Goal: Task Accomplishment & Management: Complete application form

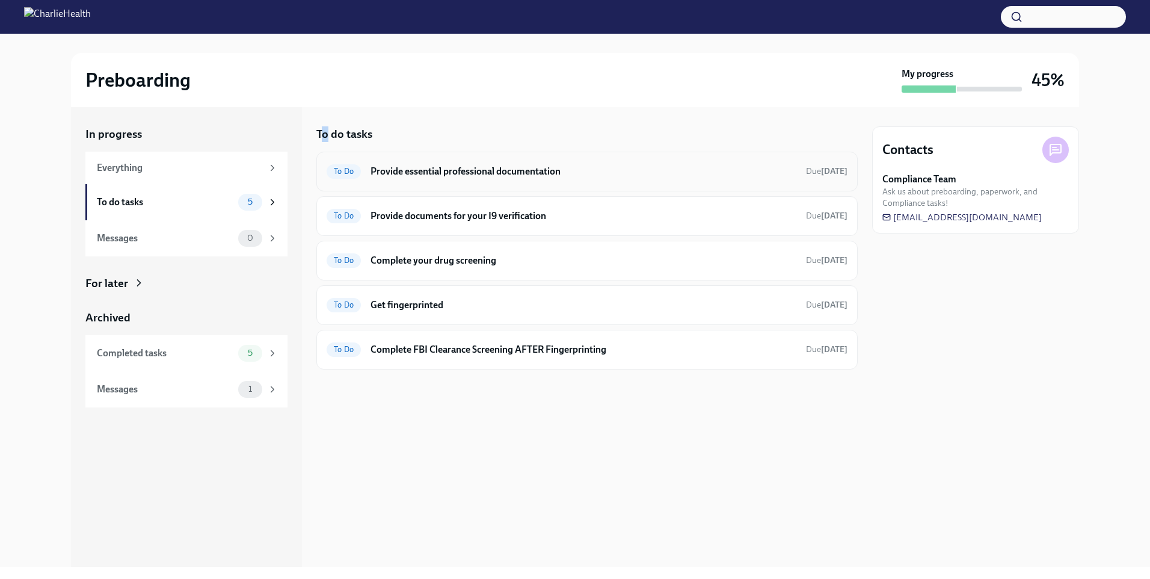
click at [600, 173] on h6 "Provide essential professional documentation" at bounding box center [584, 171] width 426 height 13
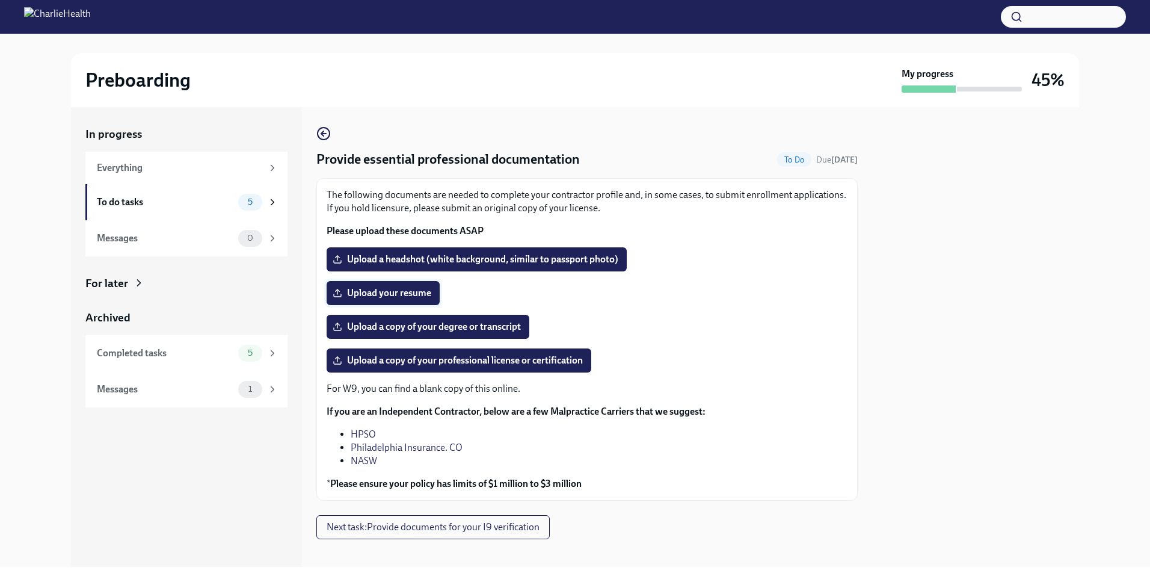
click at [414, 294] on span "Upload your resume" at bounding box center [383, 293] width 96 height 12
click at [0, 0] on input "Upload your resume" at bounding box center [0, 0] width 0 height 0
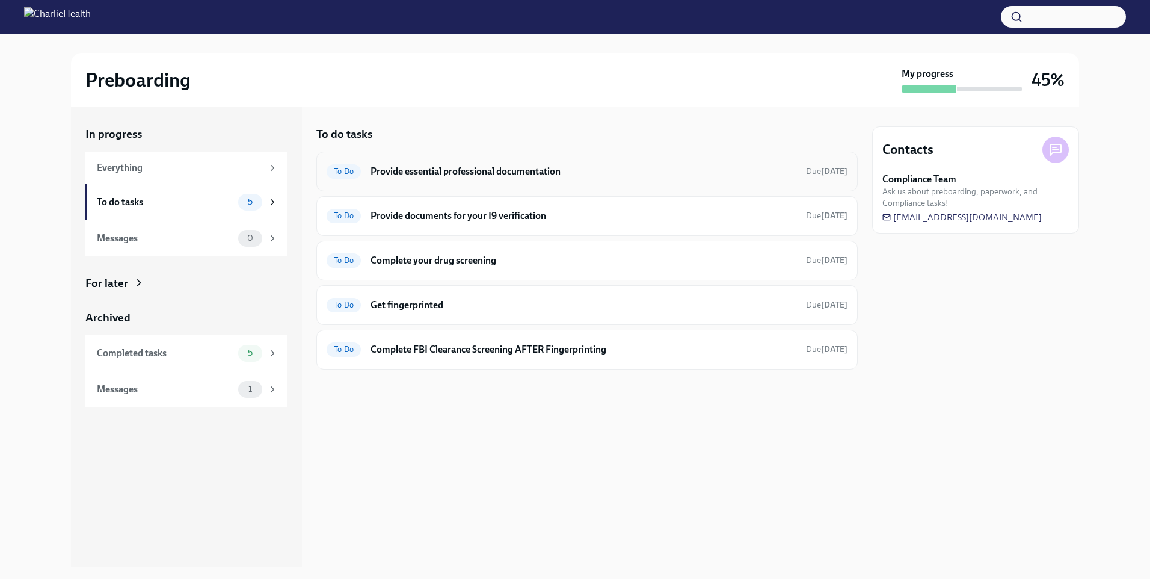
click at [479, 182] on div "To Do Provide essential professional documentation Due [DATE]" at bounding box center [586, 172] width 541 height 40
click at [464, 170] on h6 "Provide essential professional documentation" at bounding box center [584, 171] width 426 height 13
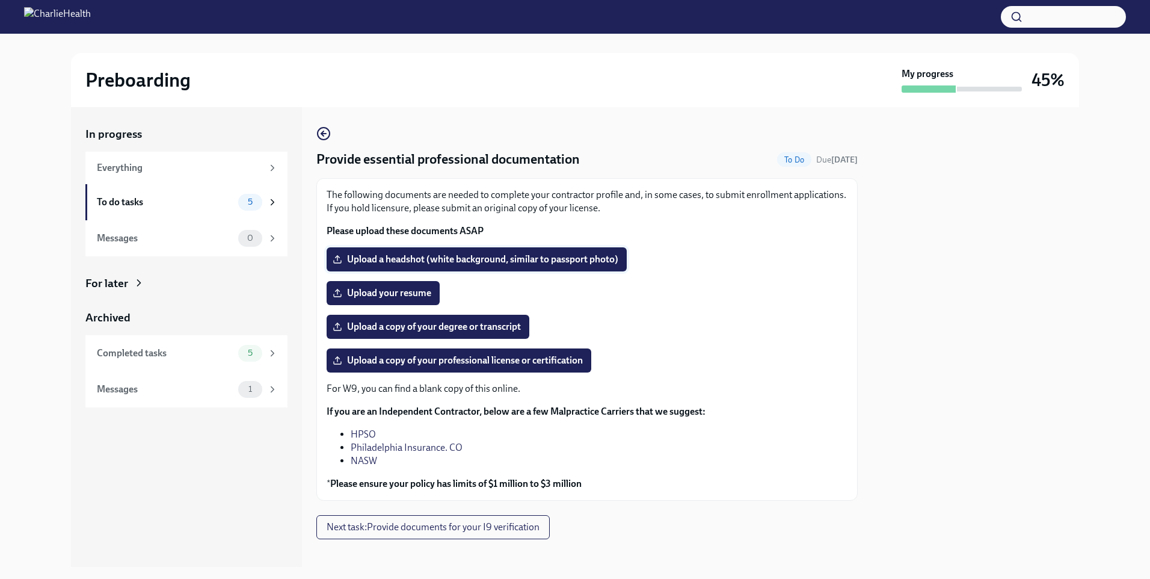
click at [488, 250] on label "Upload a headshot (white background, similar to passport photo)" at bounding box center [477, 259] width 300 height 24
click at [0, 0] on input "Upload a headshot (white background, similar to passport photo)" at bounding box center [0, 0] width 0 height 0
click at [399, 294] on span "Upload your resume" at bounding box center [383, 293] width 96 height 12
click at [0, 0] on input "Upload your resume" at bounding box center [0, 0] width 0 height 0
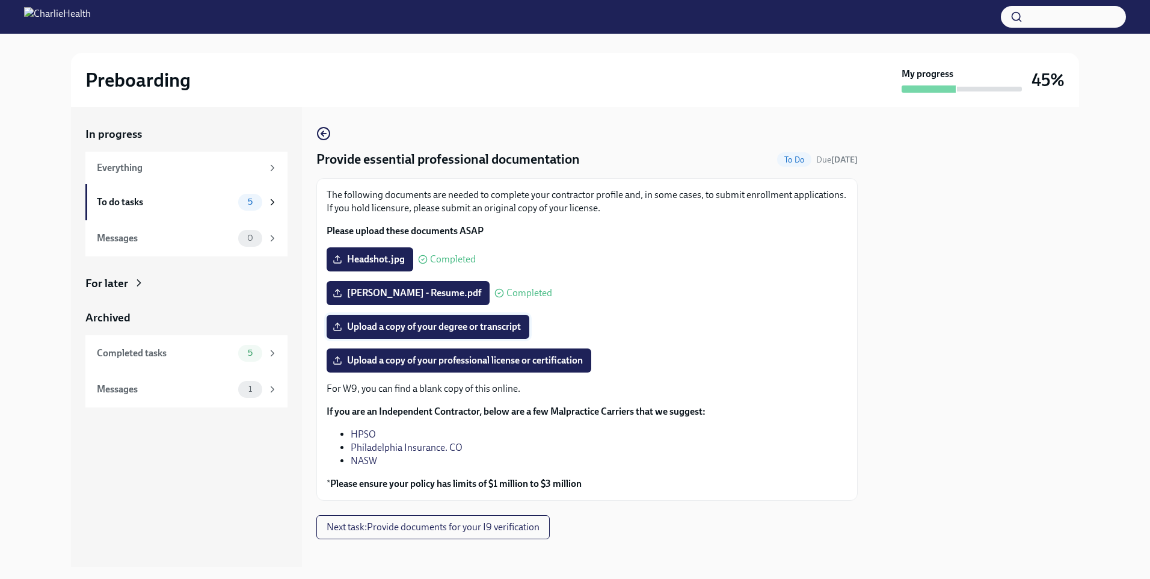
click at [482, 325] on span "Upload a copy of your degree or transcript" at bounding box center [428, 327] width 186 height 12
click at [0, 0] on input "Upload a copy of your degree or transcript" at bounding box center [0, 0] width 0 height 0
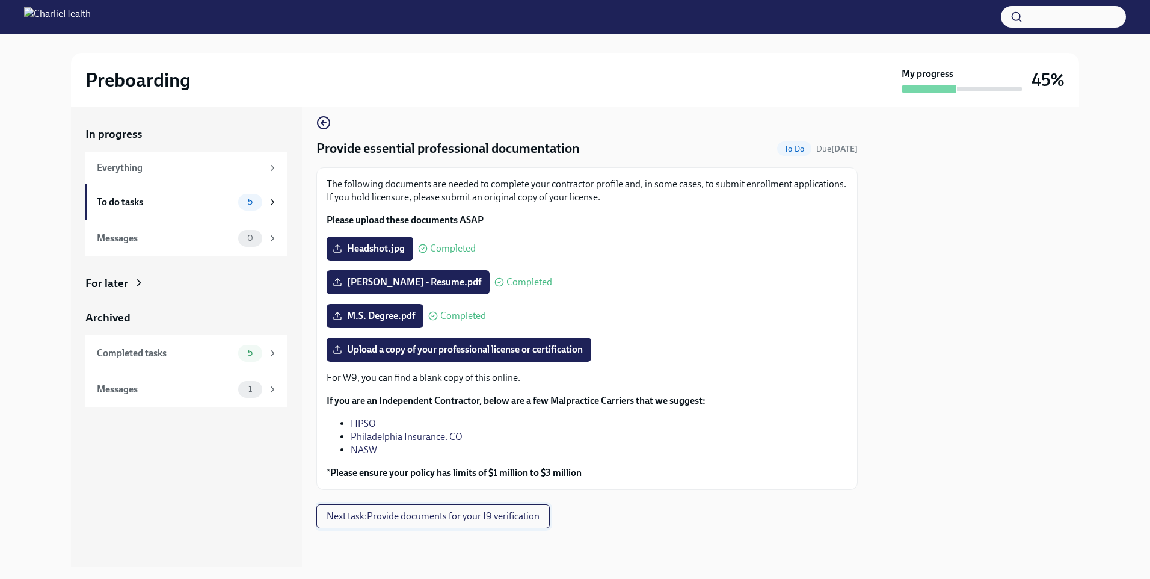
click at [419, 519] on span "Next task : Provide documents for your I9 verification" at bounding box center [433, 516] width 213 height 12
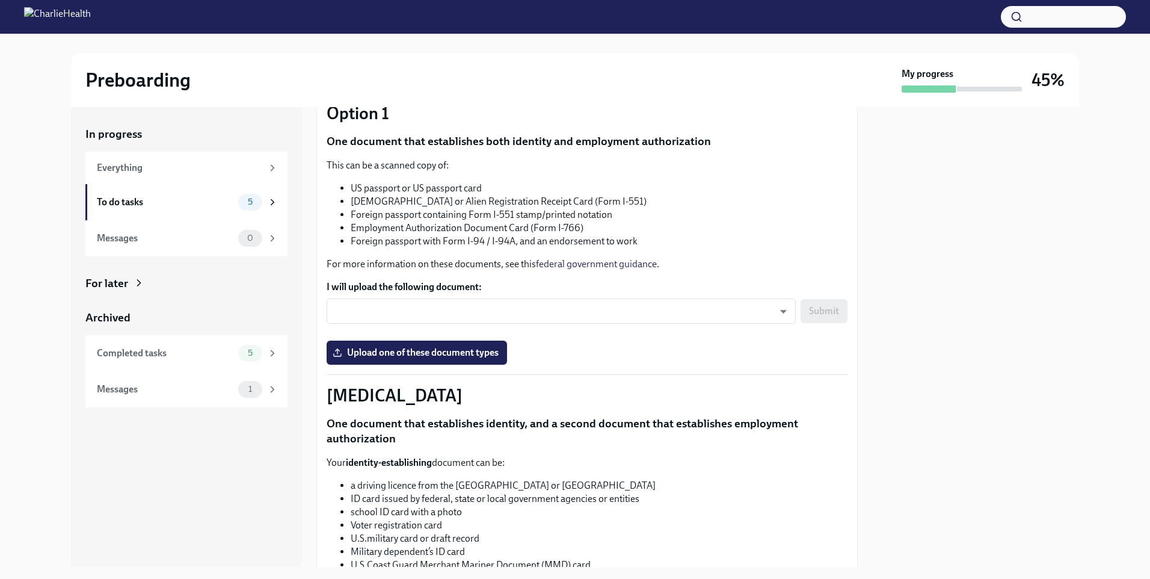
scroll to position [120, 0]
click at [758, 308] on body "Preboarding My progress 45% In progress Everything To do tasks 5 Messages 0 For…" at bounding box center [575, 289] width 1150 height 579
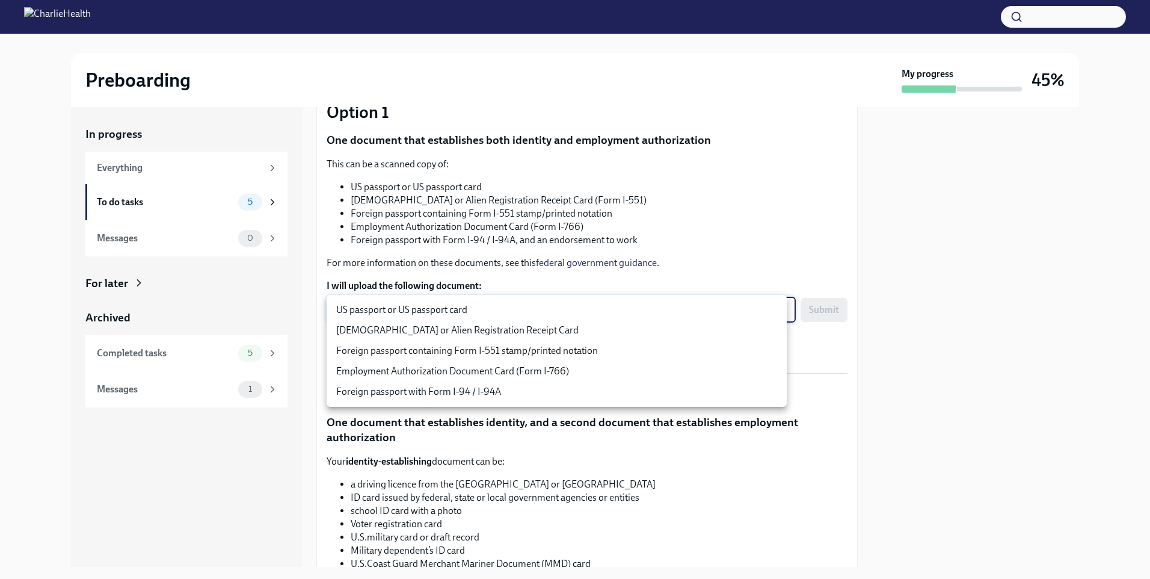
click at [534, 312] on li "US passport or US passport card" at bounding box center [557, 310] width 460 height 20
type input "KnYOjnC8x"
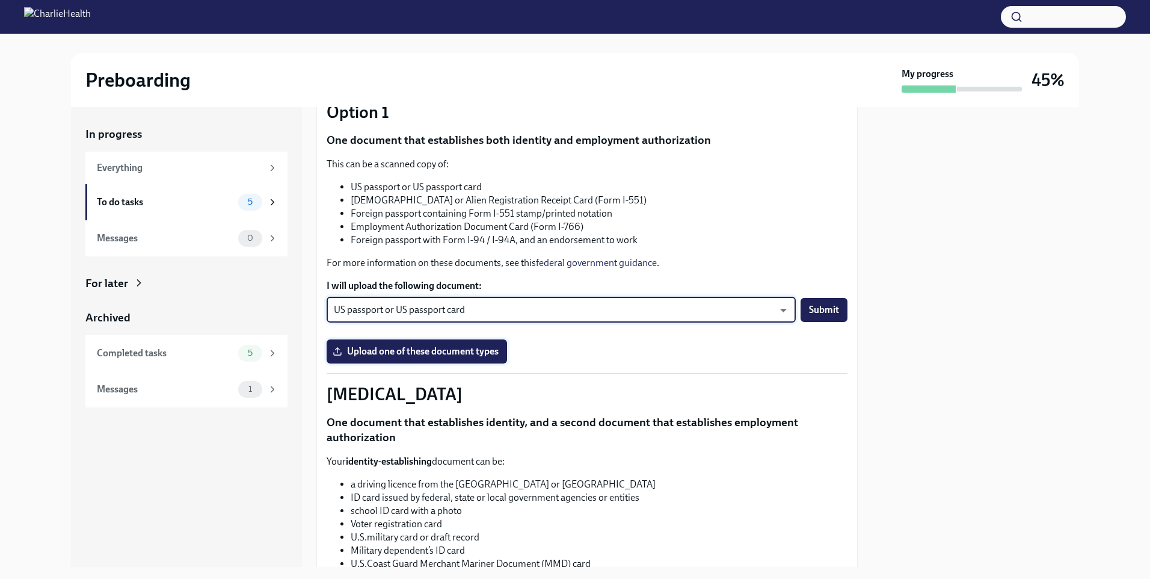
click at [456, 346] on span "Upload one of these document types" at bounding box center [417, 351] width 164 height 12
click at [0, 0] on input "Upload one of these document types" at bounding box center [0, 0] width 0 height 0
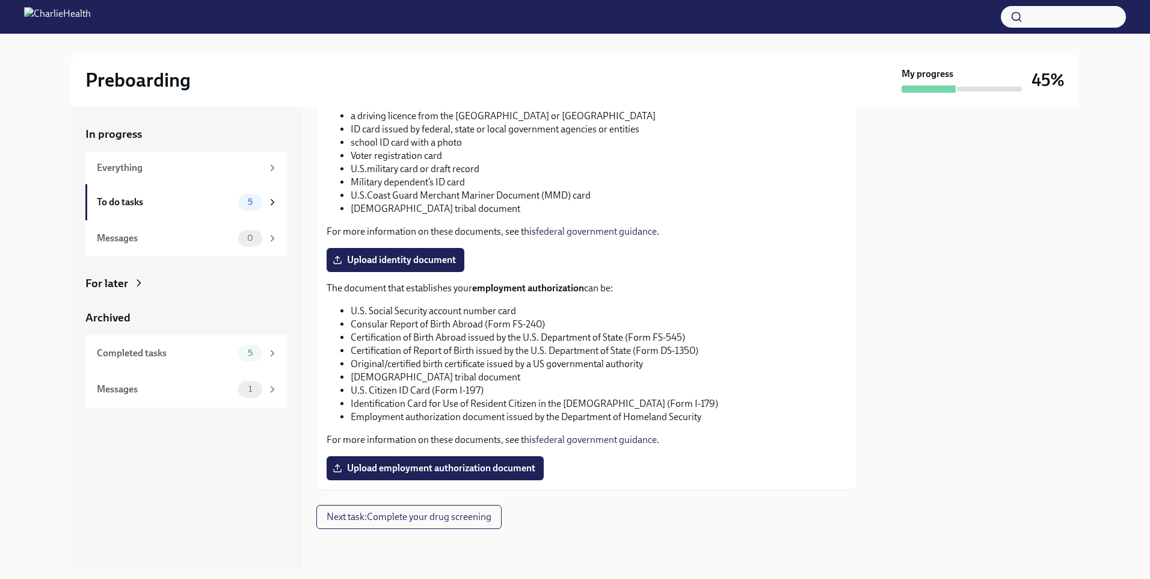
scroll to position [489, 0]
click at [467, 521] on span "Next task : Complete your drug screening" at bounding box center [409, 516] width 165 height 12
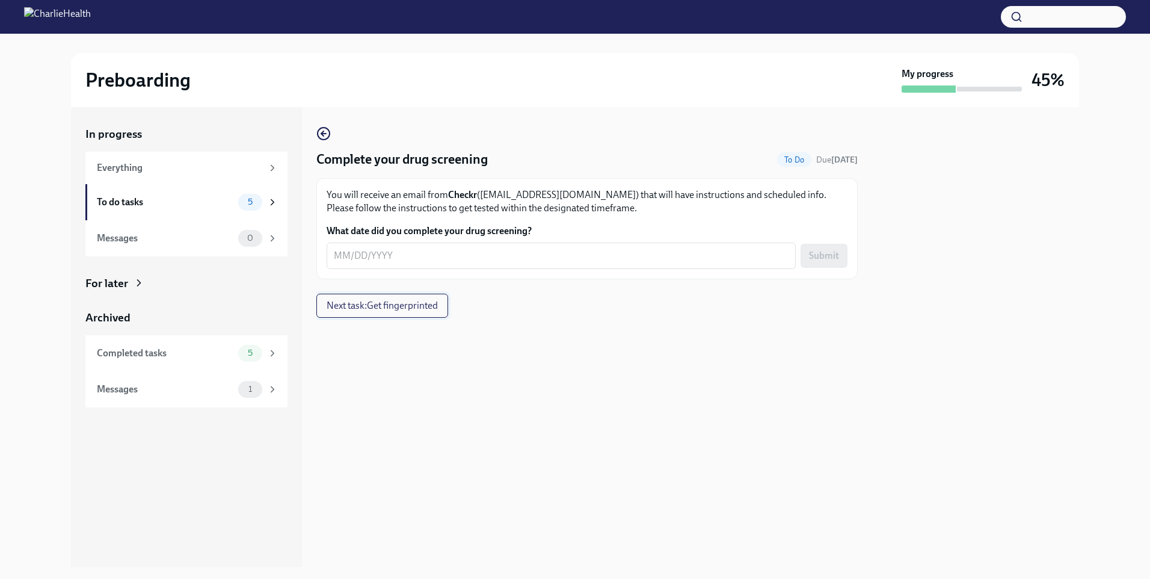
click at [432, 304] on span "Next task : Get fingerprinted" at bounding box center [382, 306] width 111 height 12
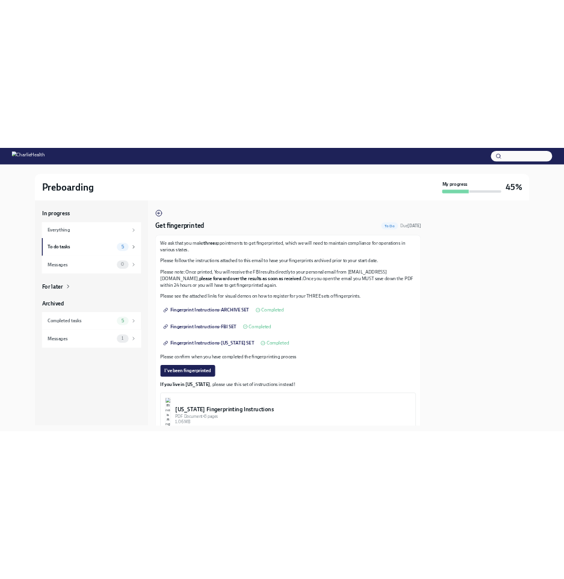
scroll to position [60, 0]
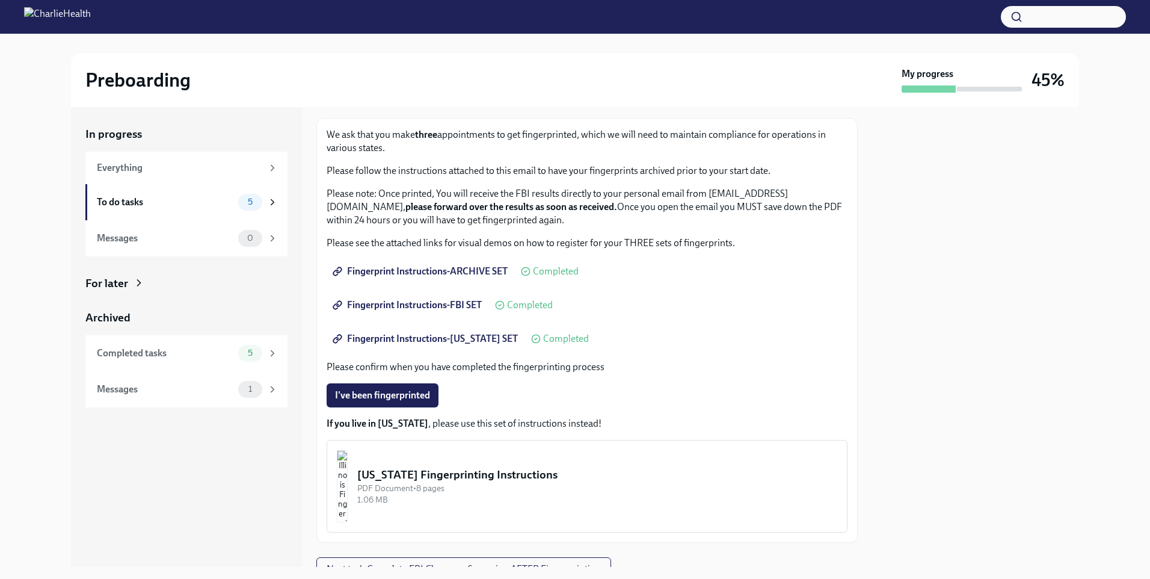
click at [448, 271] on span "Fingerprint Instructions-ARCHIVE SET" at bounding box center [421, 271] width 173 height 12
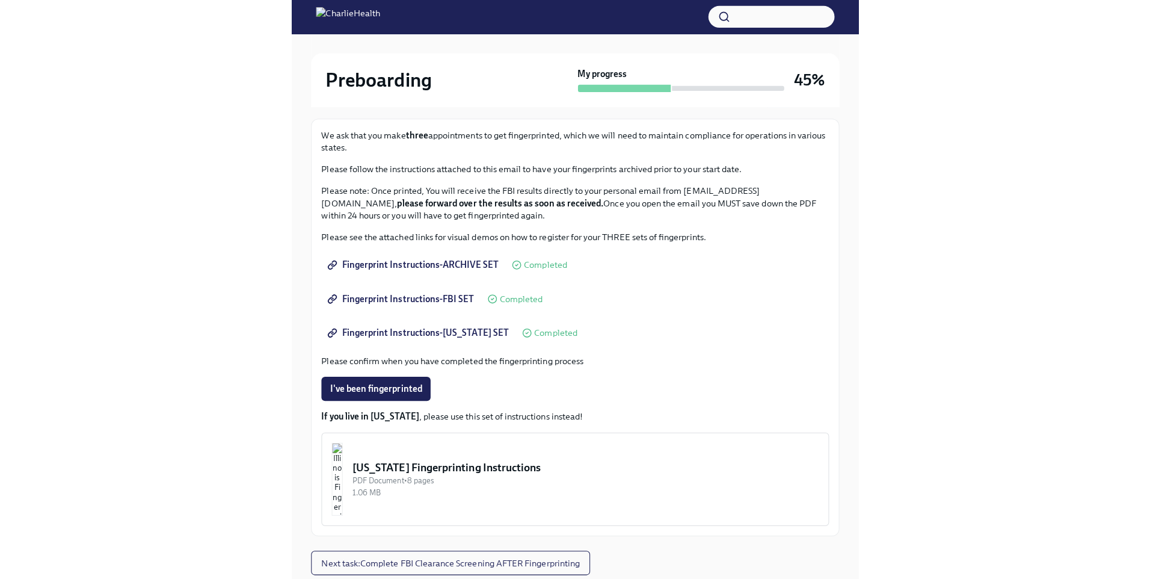
scroll to position [0, 0]
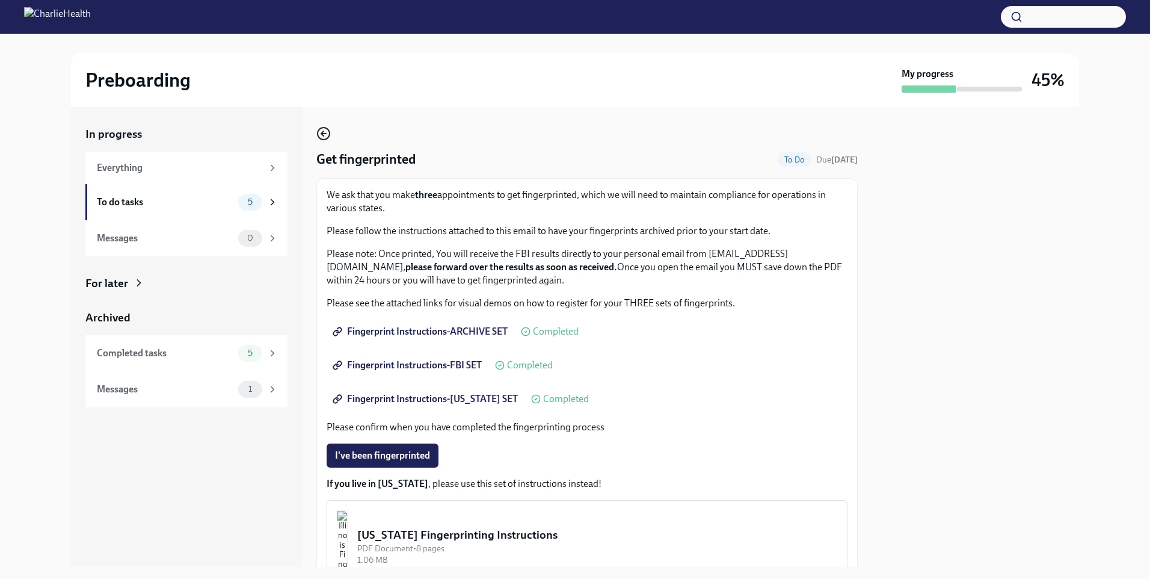
click at [320, 137] on icon "button" at bounding box center [323, 133] width 14 height 14
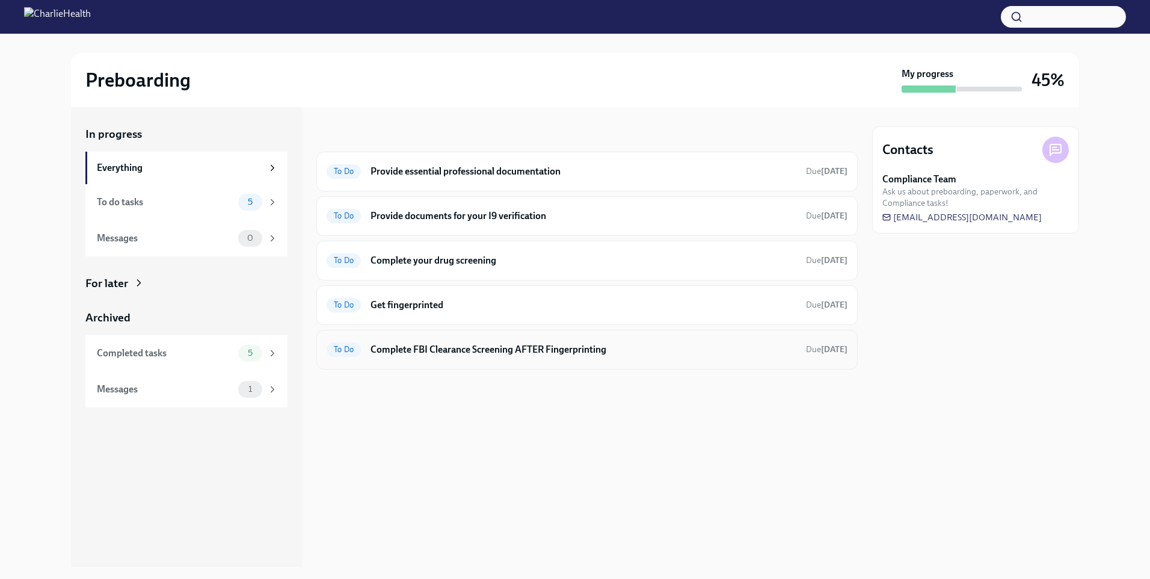
click at [481, 355] on h6 "Complete FBI Clearance Screening AFTER Fingerprinting" at bounding box center [584, 349] width 426 height 13
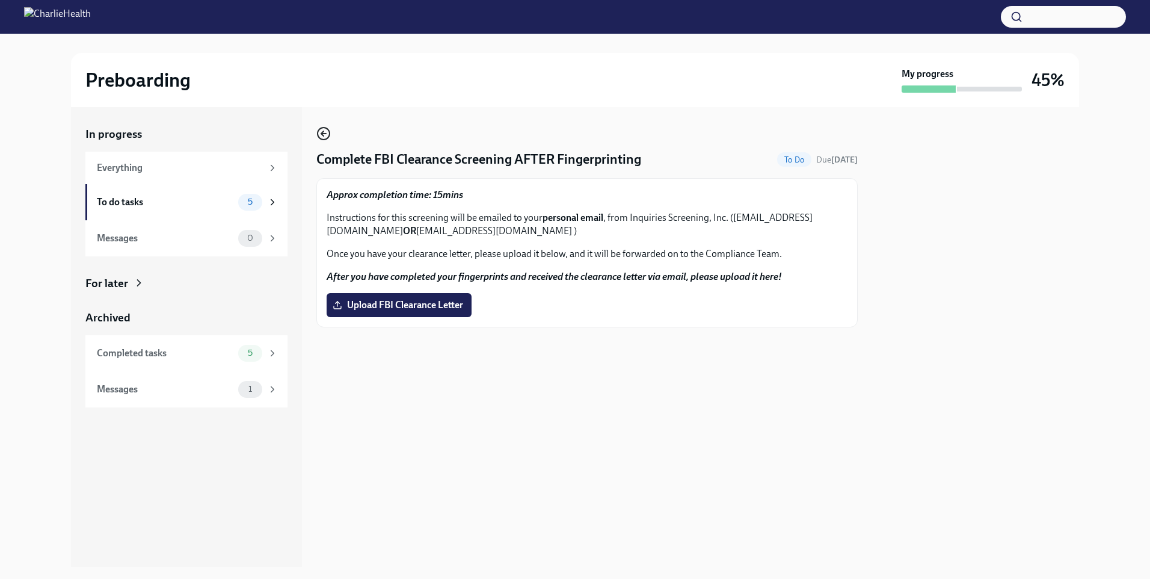
click at [321, 129] on circle "button" at bounding box center [324, 134] width 12 height 12
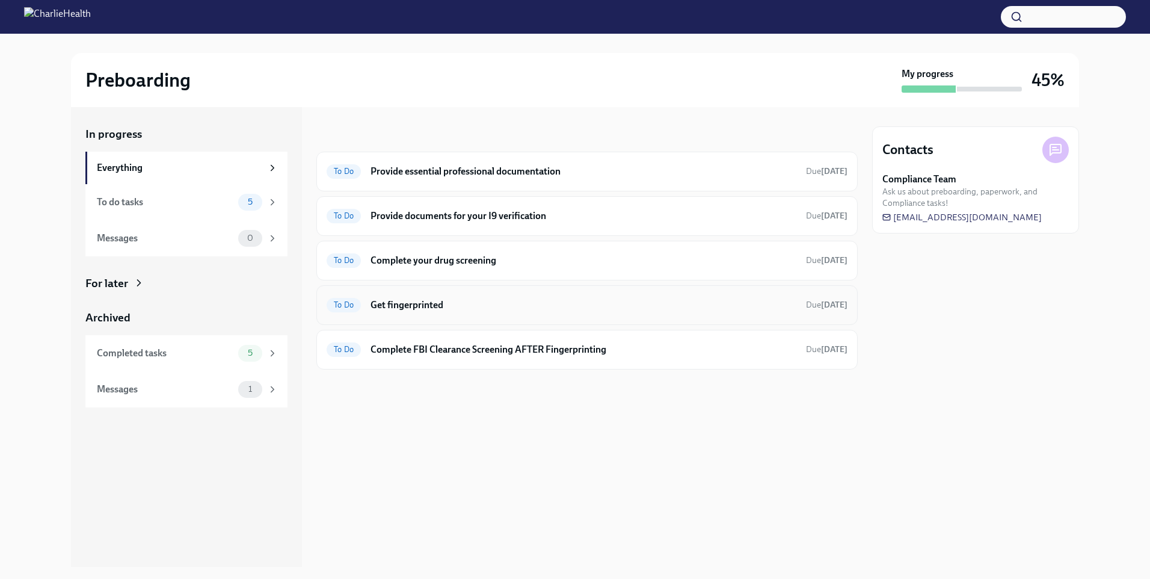
click at [405, 313] on div "To Do Get fingerprinted Due in 2 days" at bounding box center [587, 304] width 521 height 19
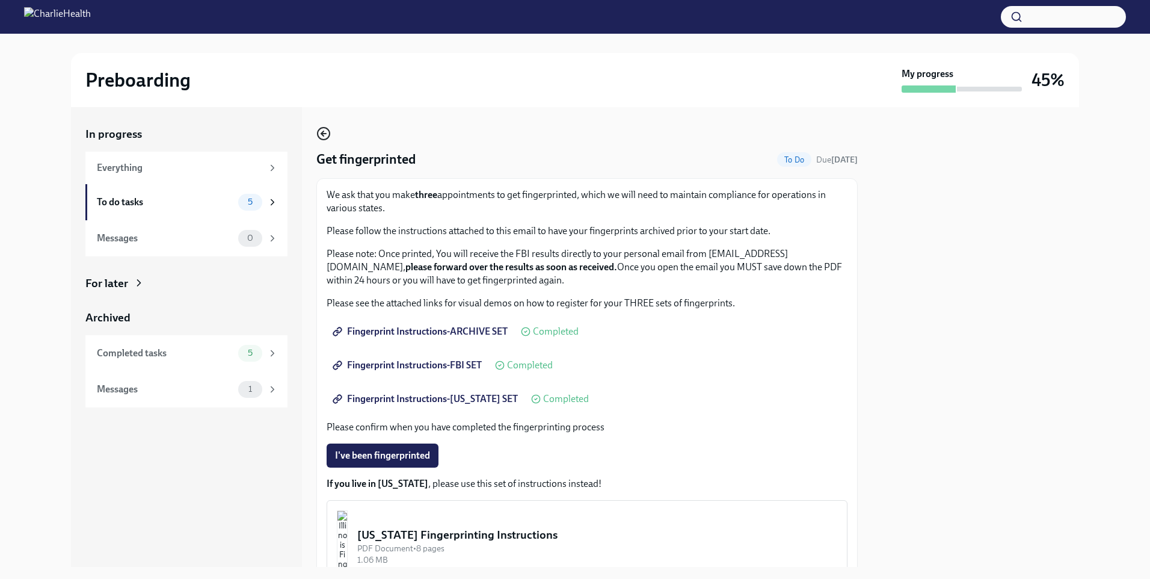
click at [325, 135] on icon "button" at bounding box center [323, 133] width 14 height 14
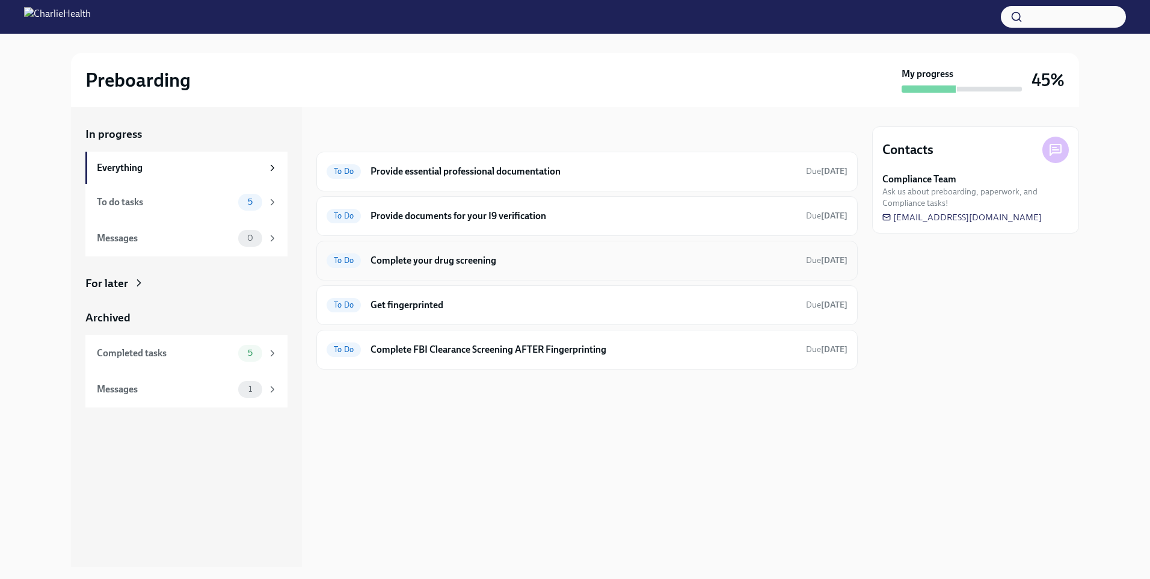
click at [445, 267] on div "To Do Complete your drug screening Due in 2 days" at bounding box center [587, 260] width 521 height 19
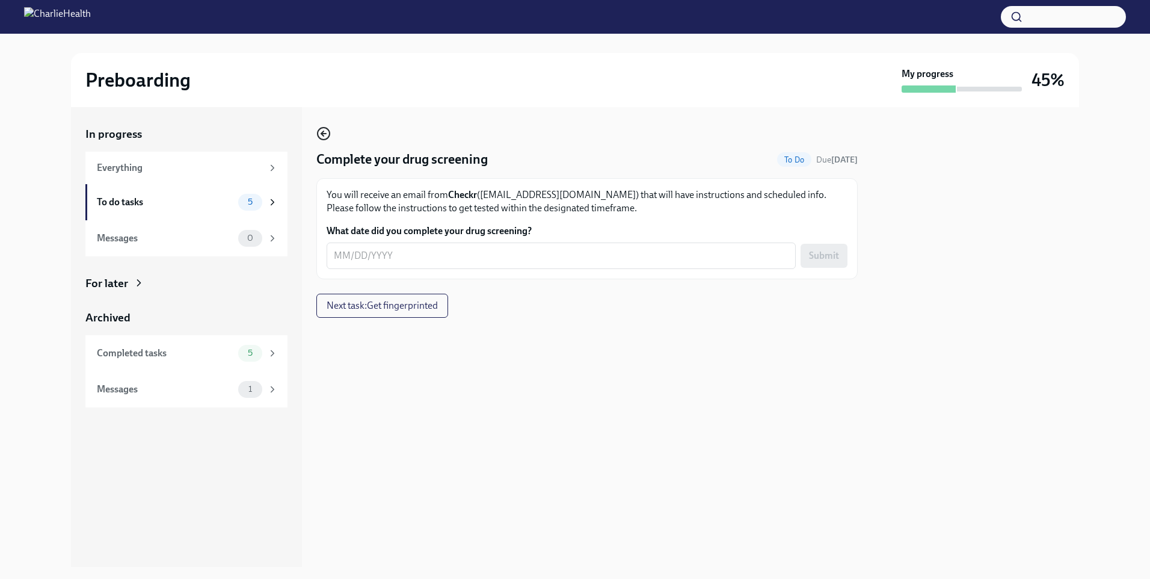
click at [325, 140] on circle "button" at bounding box center [324, 134] width 12 height 12
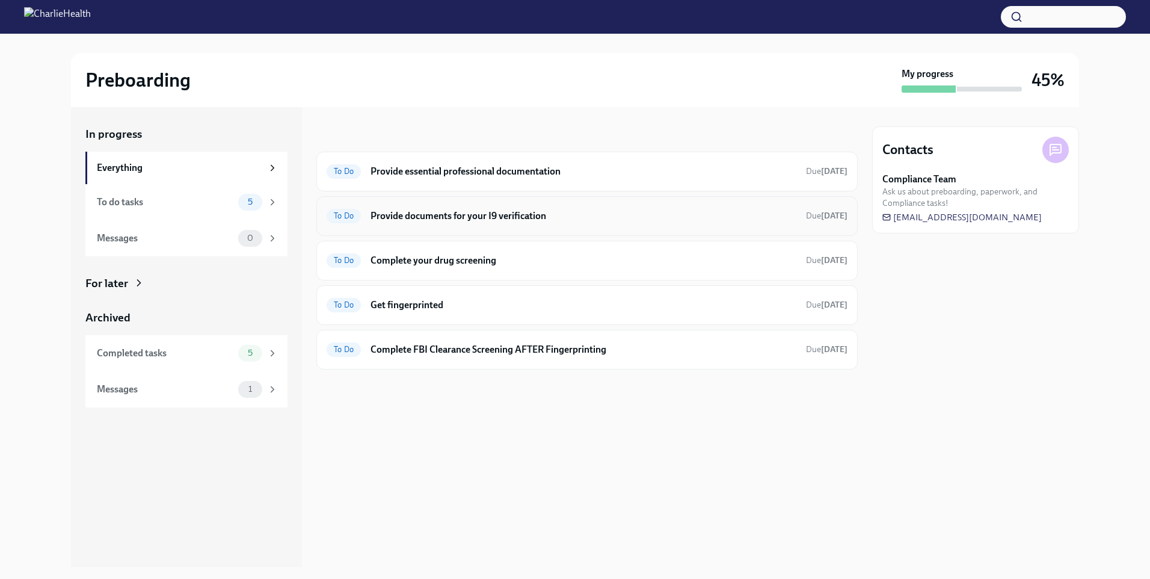
click at [422, 220] on h6 "Provide documents for your I9 verification" at bounding box center [584, 215] width 426 height 13
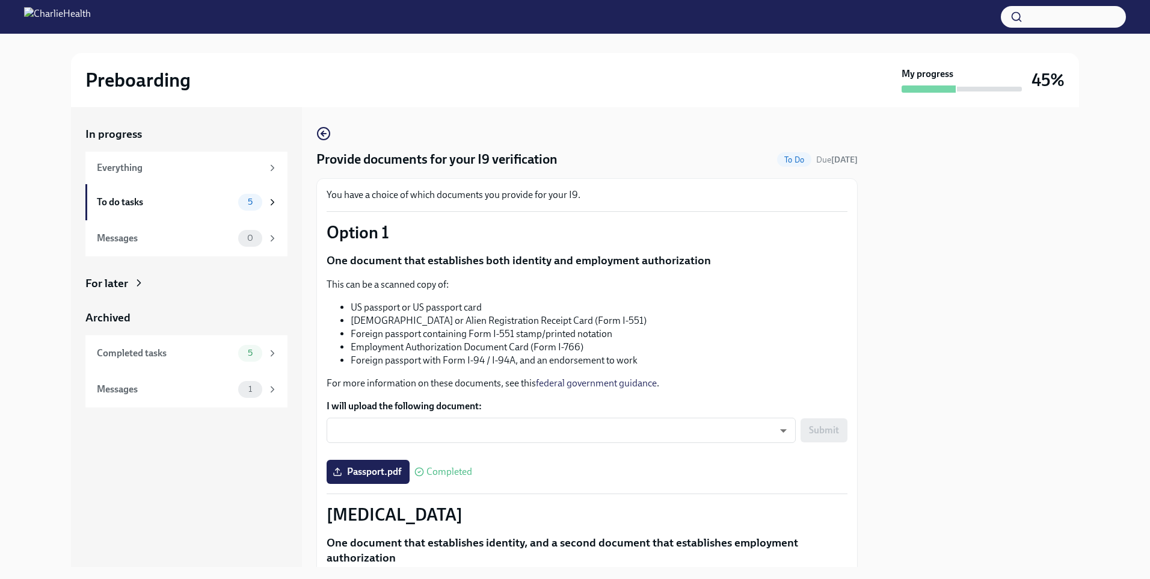
click at [439, 470] on span "Completed" at bounding box center [450, 472] width 46 height 10
click at [322, 137] on icon "button" at bounding box center [323, 133] width 14 height 14
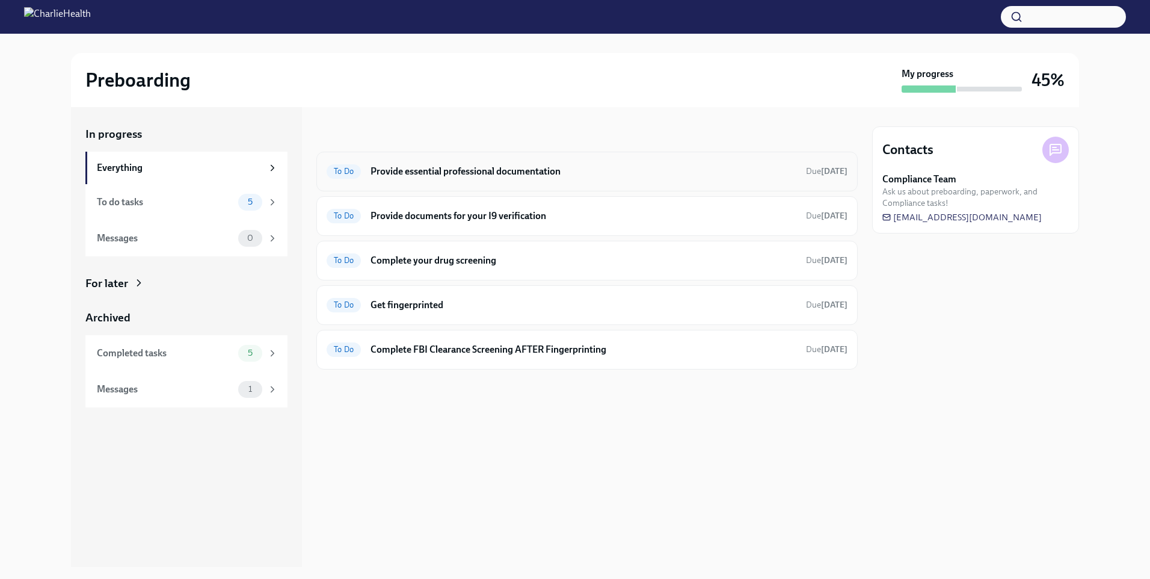
click at [455, 179] on div "To Do Provide essential professional documentation Due [DATE]" at bounding box center [587, 171] width 521 height 19
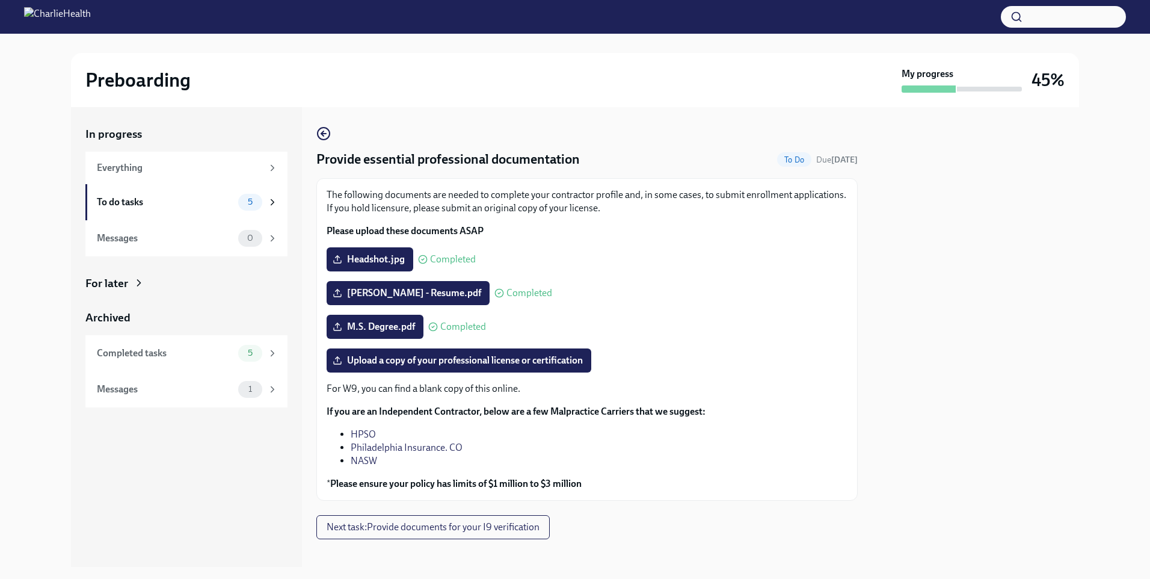
scroll to position [11, 0]
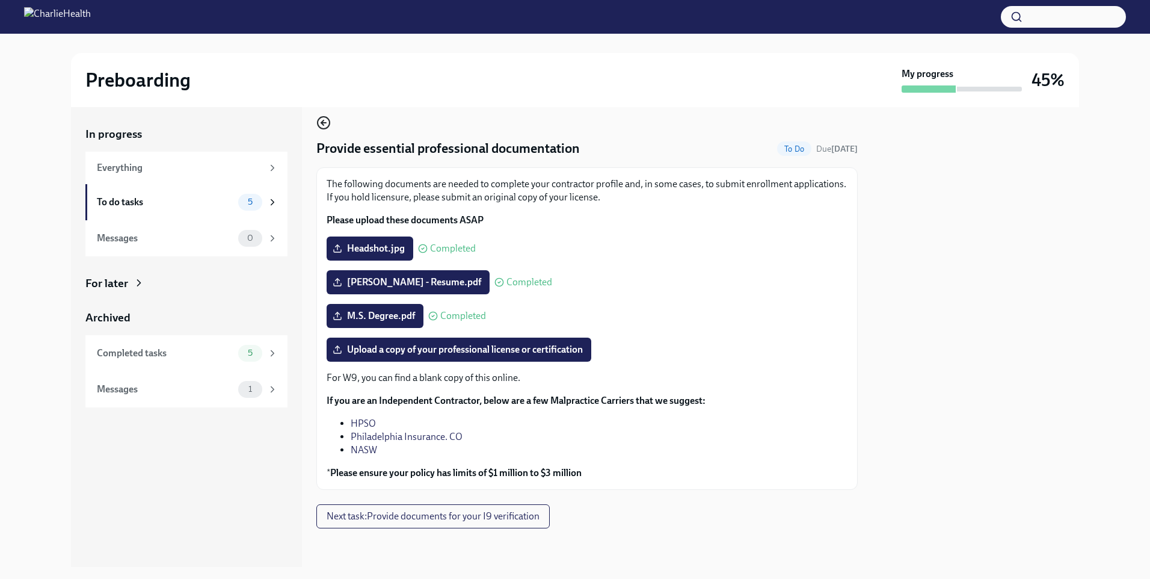
click at [323, 128] on icon "button" at bounding box center [323, 123] width 14 height 14
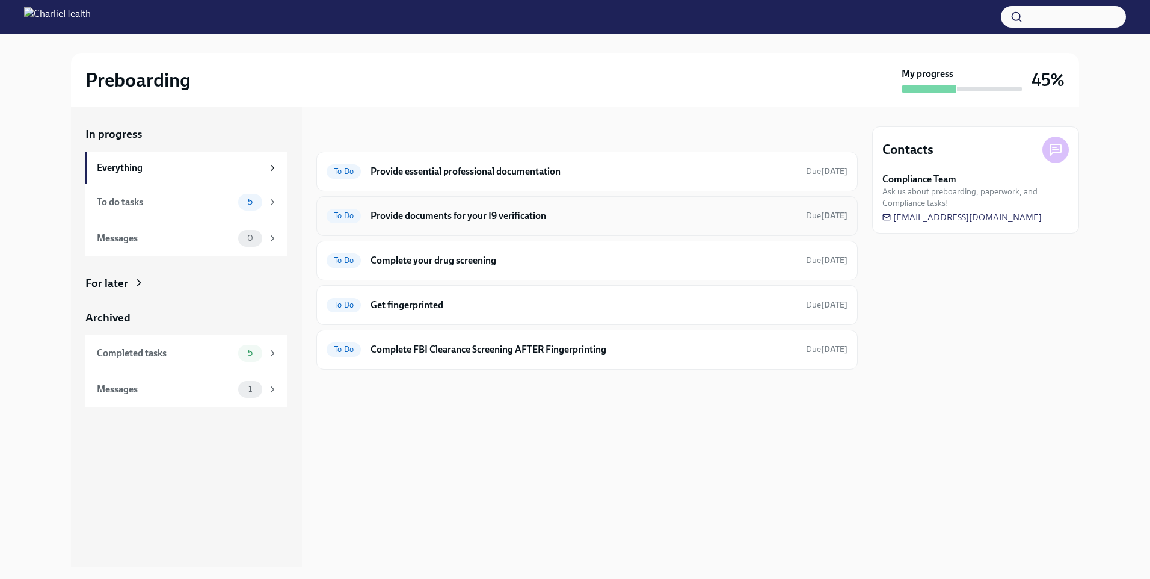
click at [456, 220] on h6 "Provide documents for your I9 verification" at bounding box center [584, 215] width 426 height 13
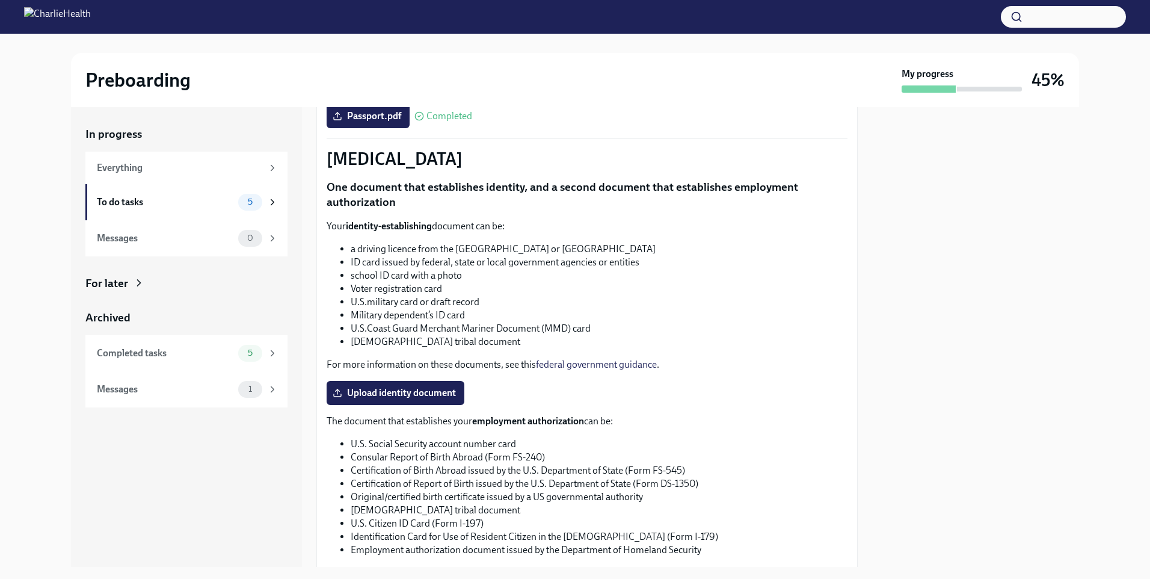
scroll to position [361, 0]
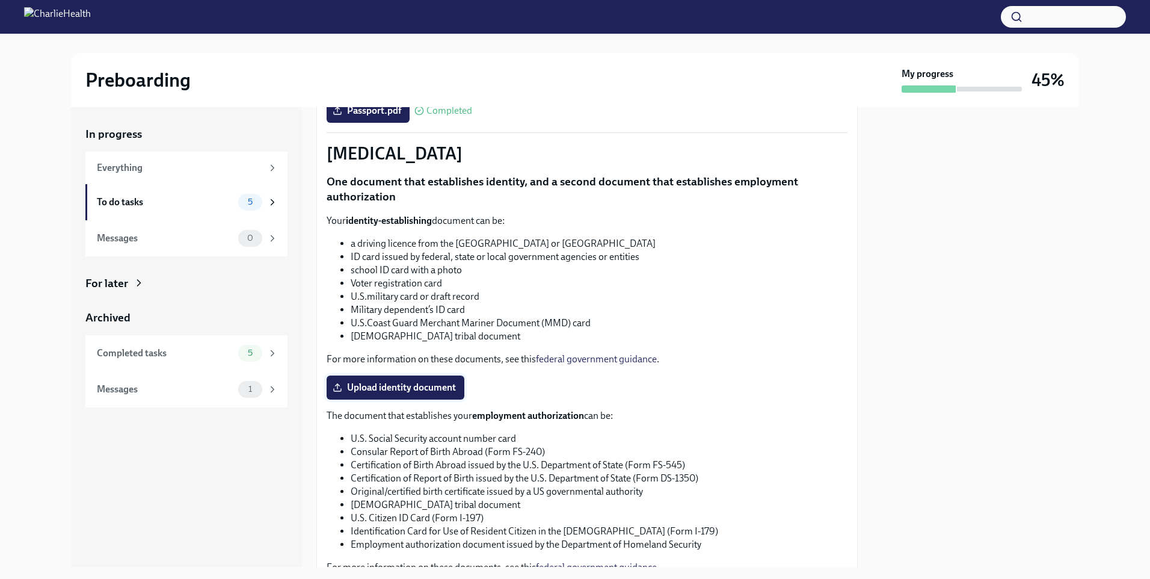
click at [455, 379] on label "Upload identity document" at bounding box center [396, 387] width 138 height 24
click at [0, 0] on input "Upload identity document" at bounding box center [0, 0] width 0 height 0
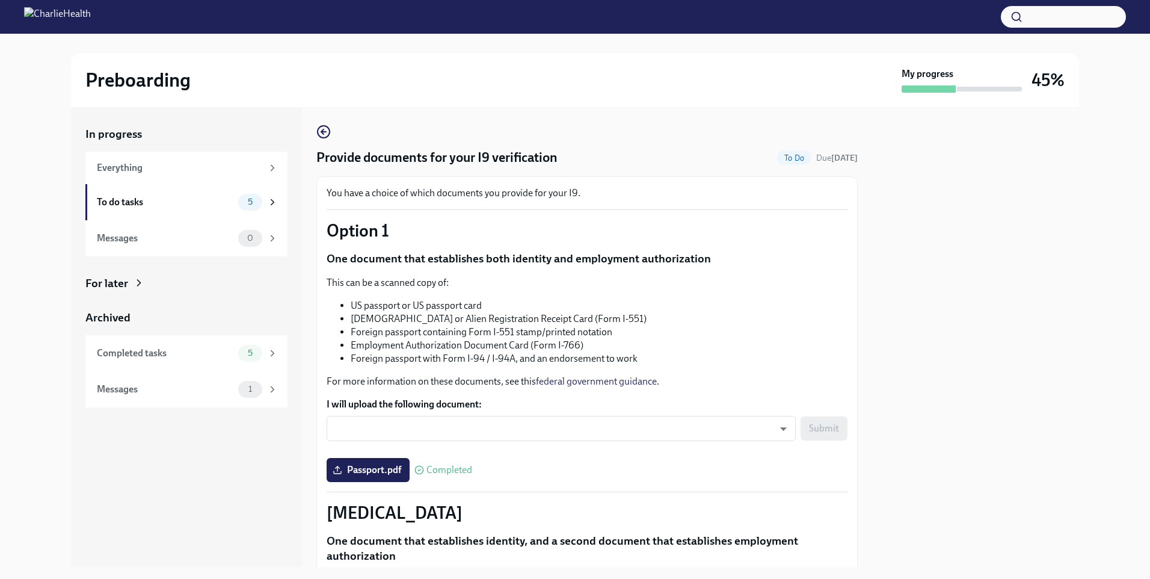
scroll to position [0, 0]
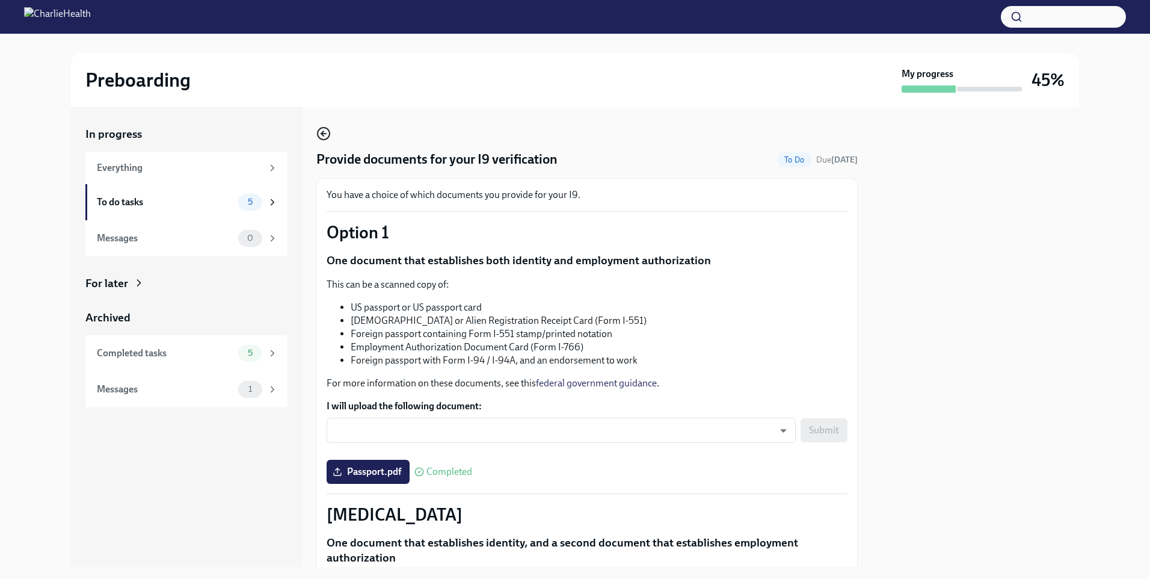
click at [330, 130] on icon "button" at bounding box center [323, 133] width 14 height 14
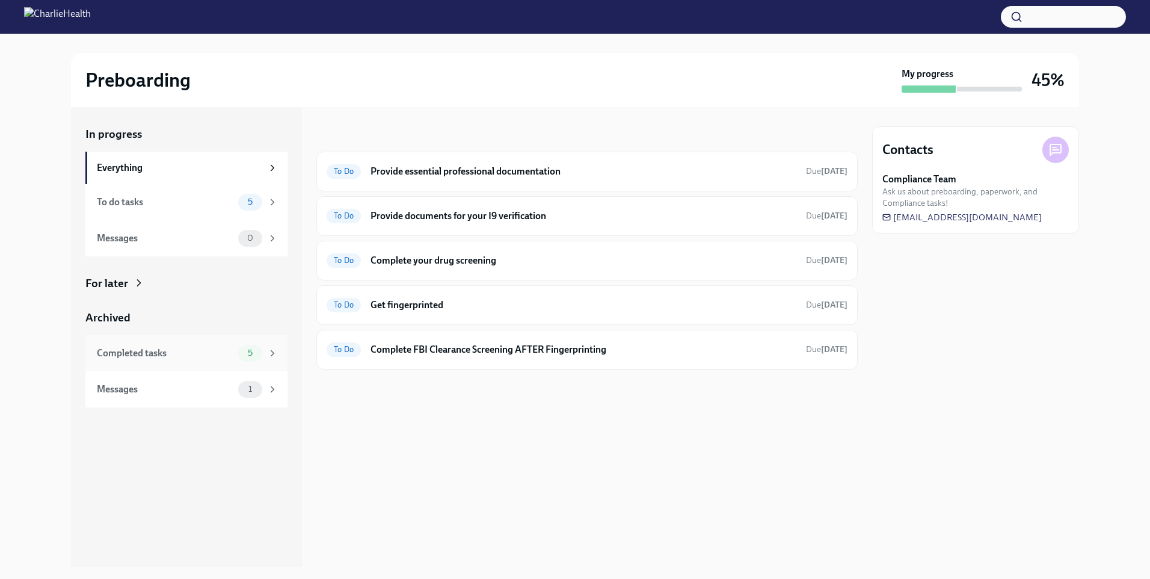
click at [180, 351] on div "Completed tasks" at bounding box center [165, 353] width 137 height 13
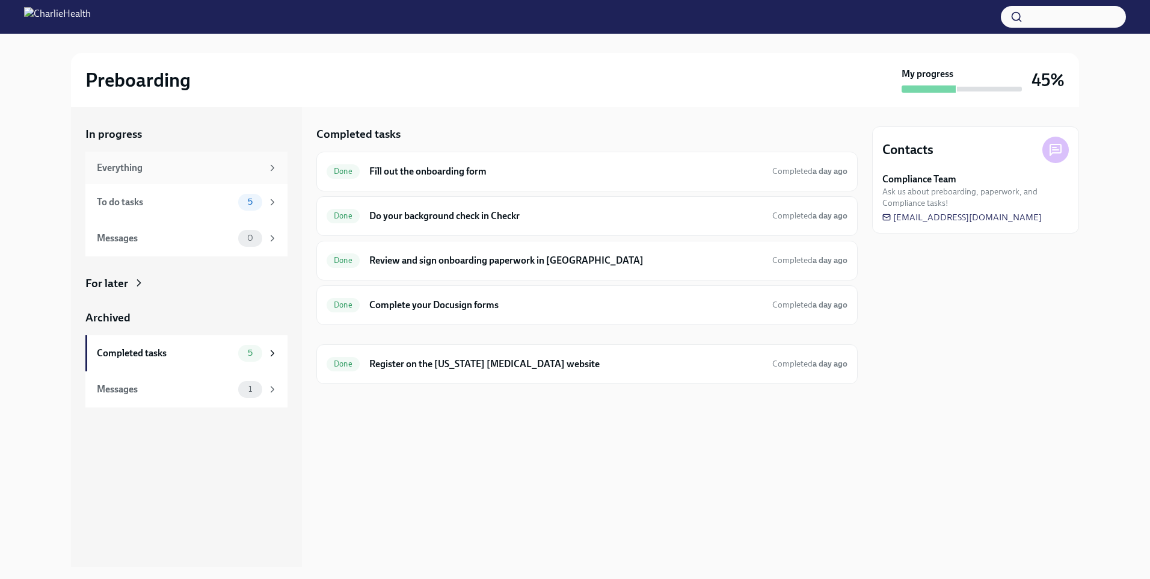
click at [146, 167] on div "Everything" at bounding box center [179, 167] width 165 height 13
